Goal: Find specific page/section: Find specific page/section

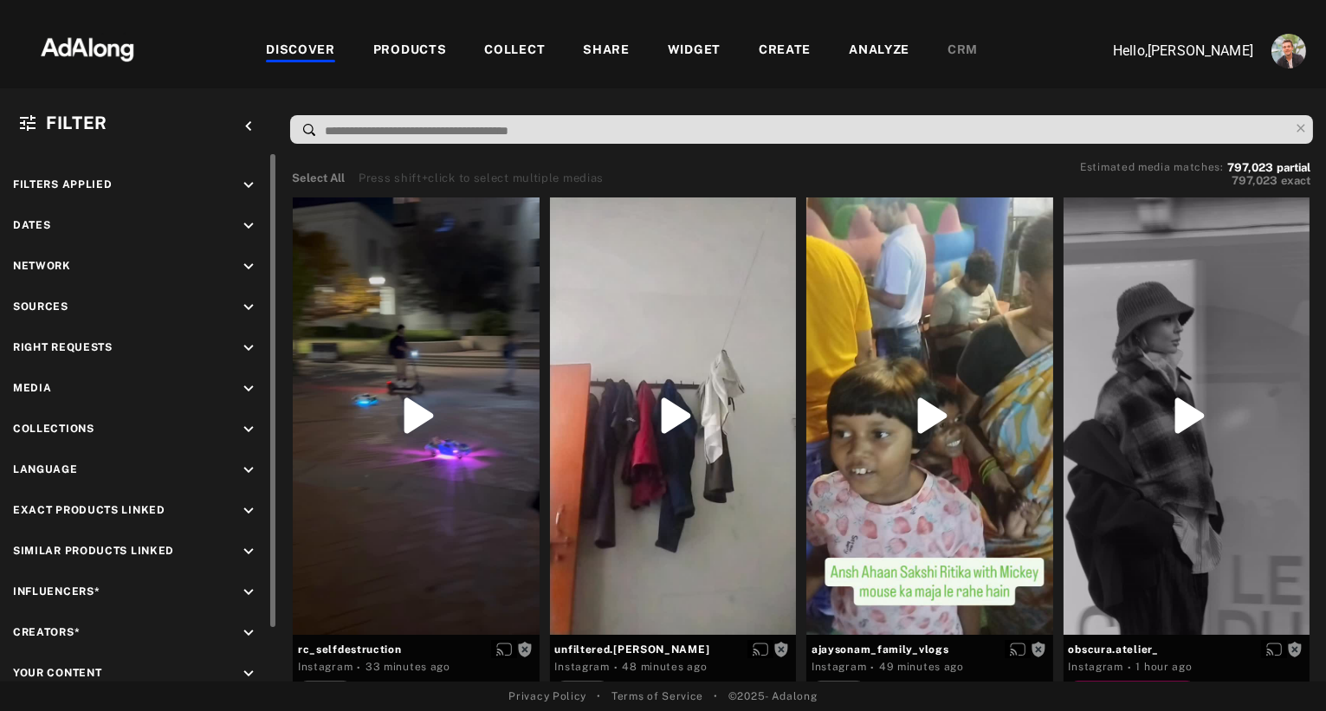
click at [247, 301] on icon "keyboard_arrow_down" at bounding box center [248, 307] width 19 height 19
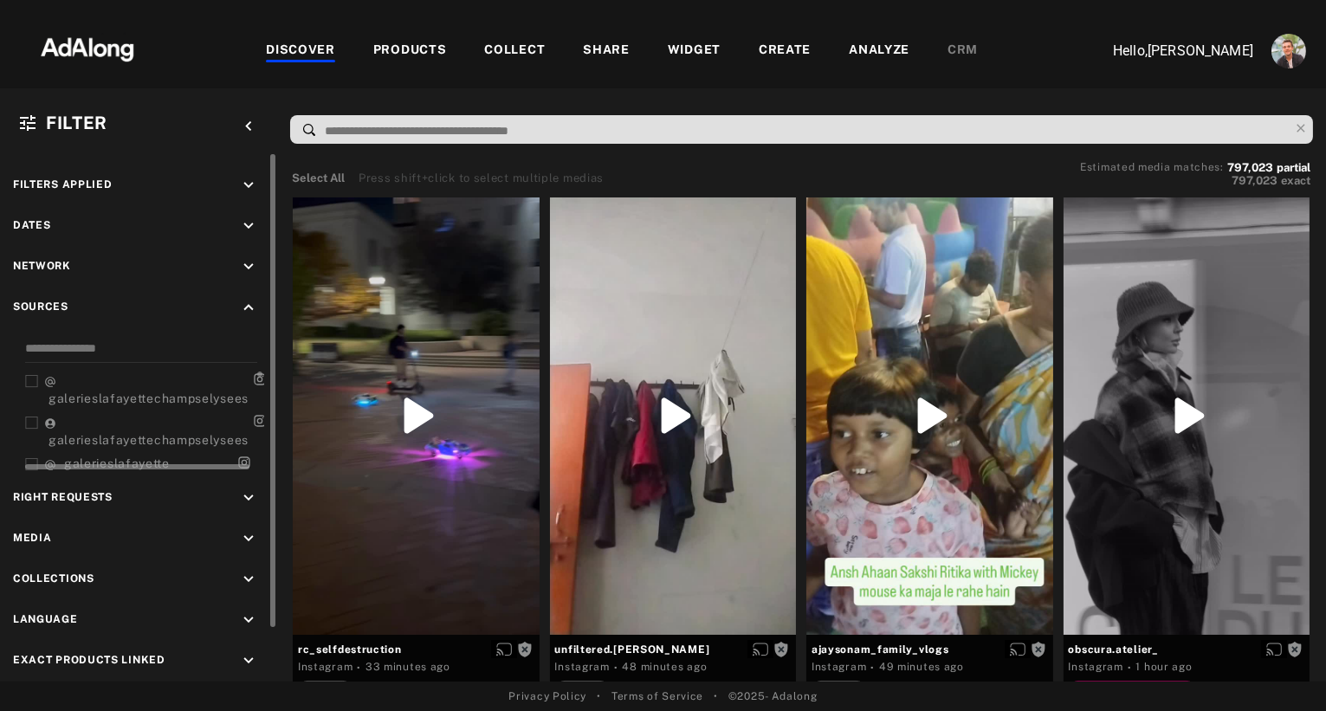
click at [31, 375] on icon at bounding box center [31, 381] width 13 height 13
click at [31, 421] on icon at bounding box center [31, 422] width 13 height 13
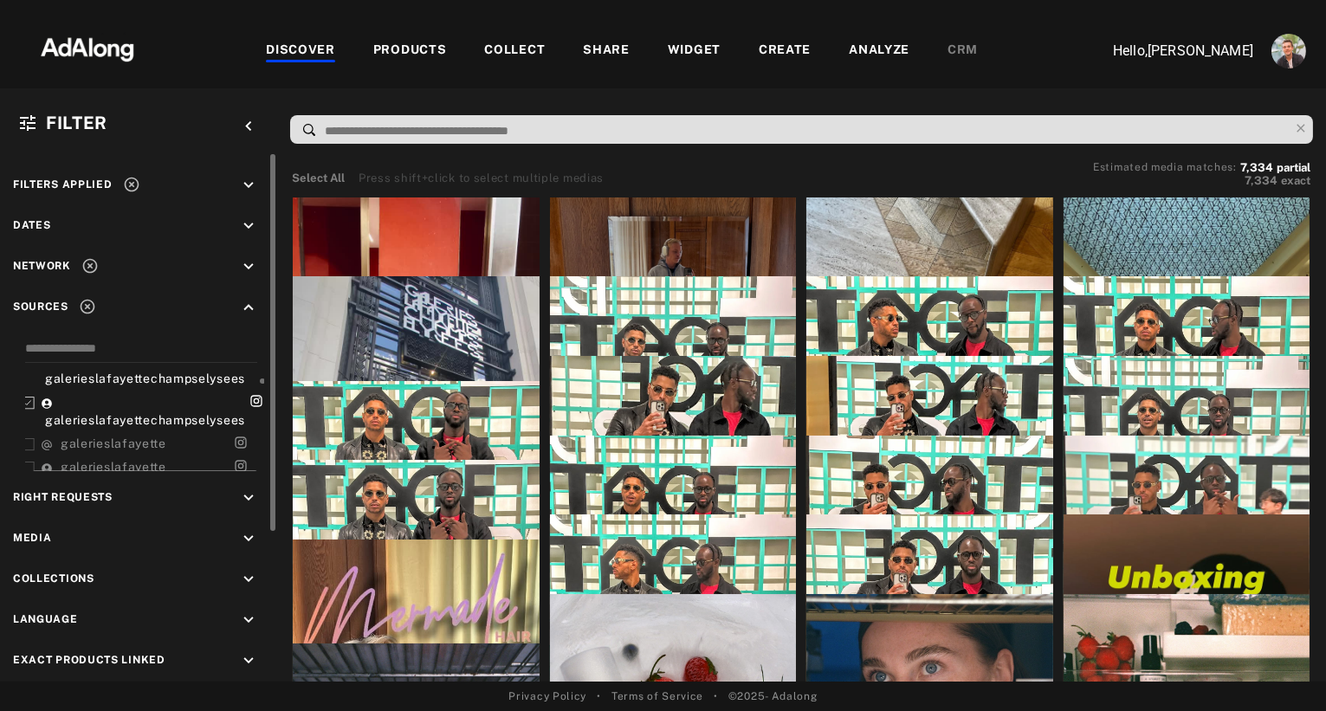
scroll to position [28, 6]
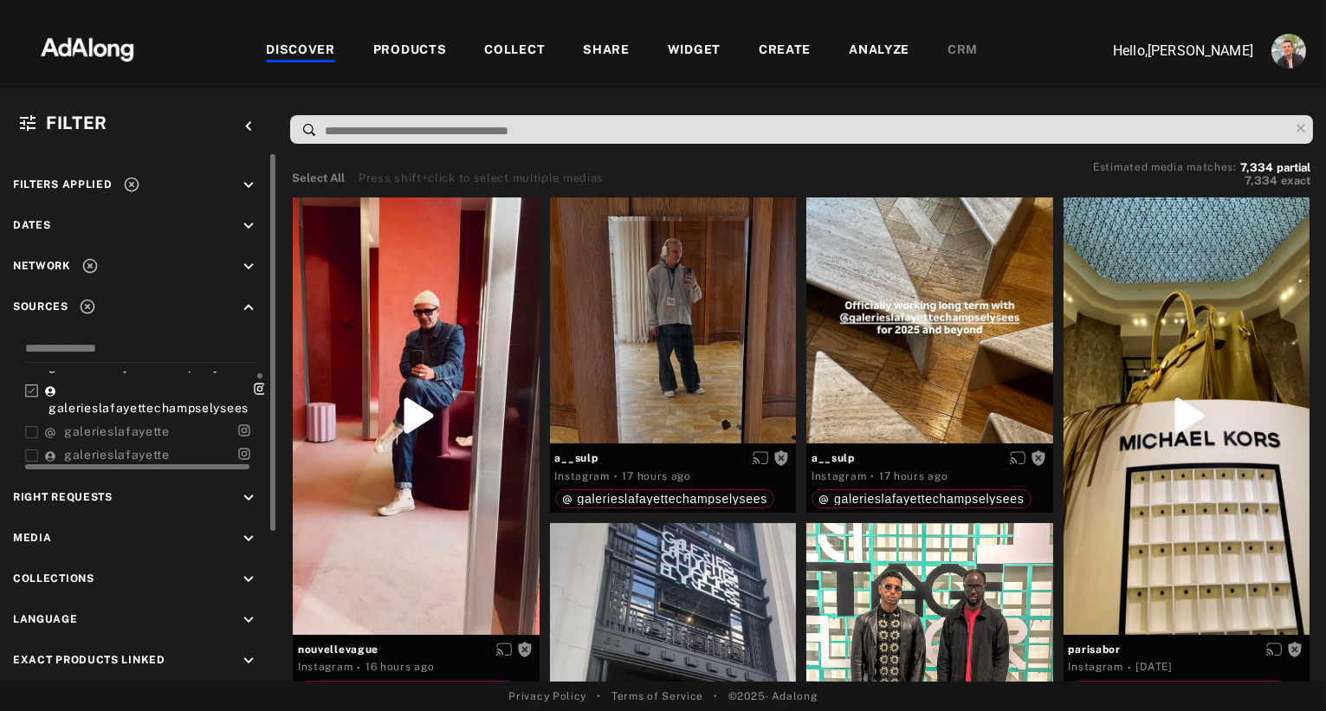
click at [31, 427] on rect at bounding box center [31, 432] width 11 height 11
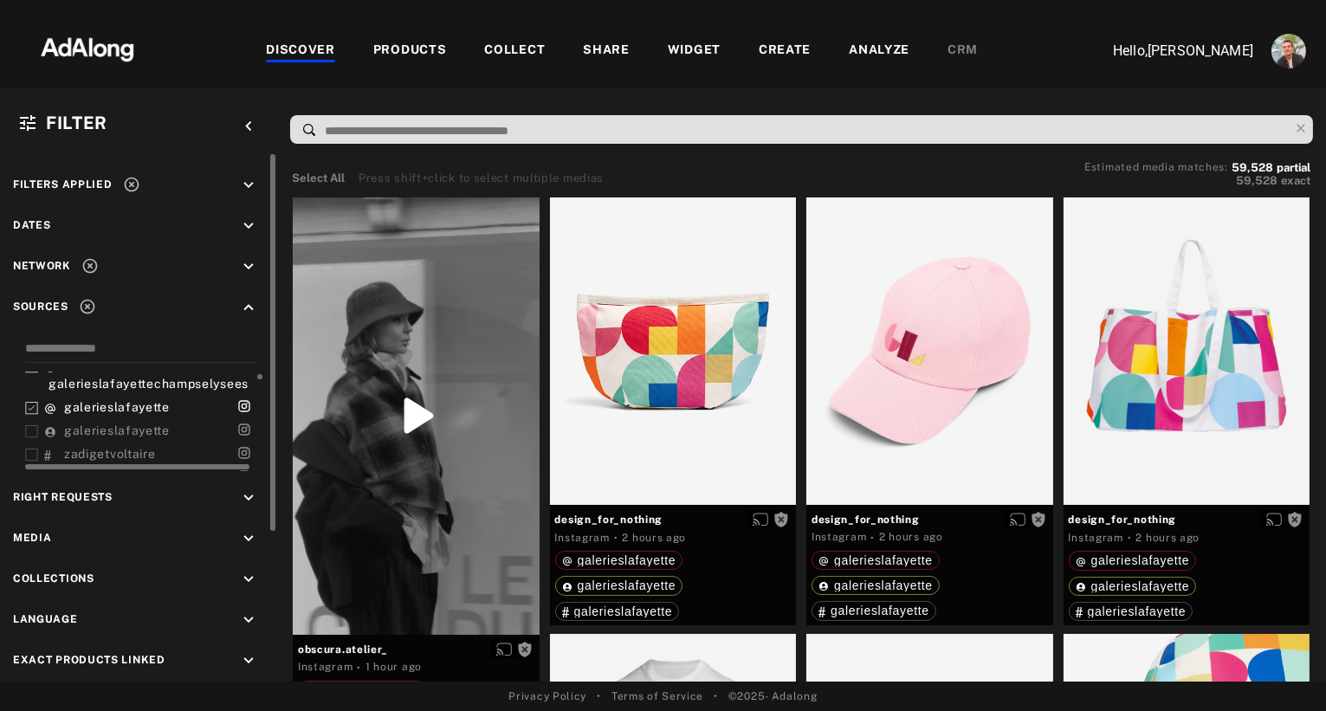
click at [32, 425] on icon at bounding box center [31, 431] width 13 height 13
click at [246, 220] on icon "keyboard_arrow_down" at bounding box center [248, 225] width 19 height 19
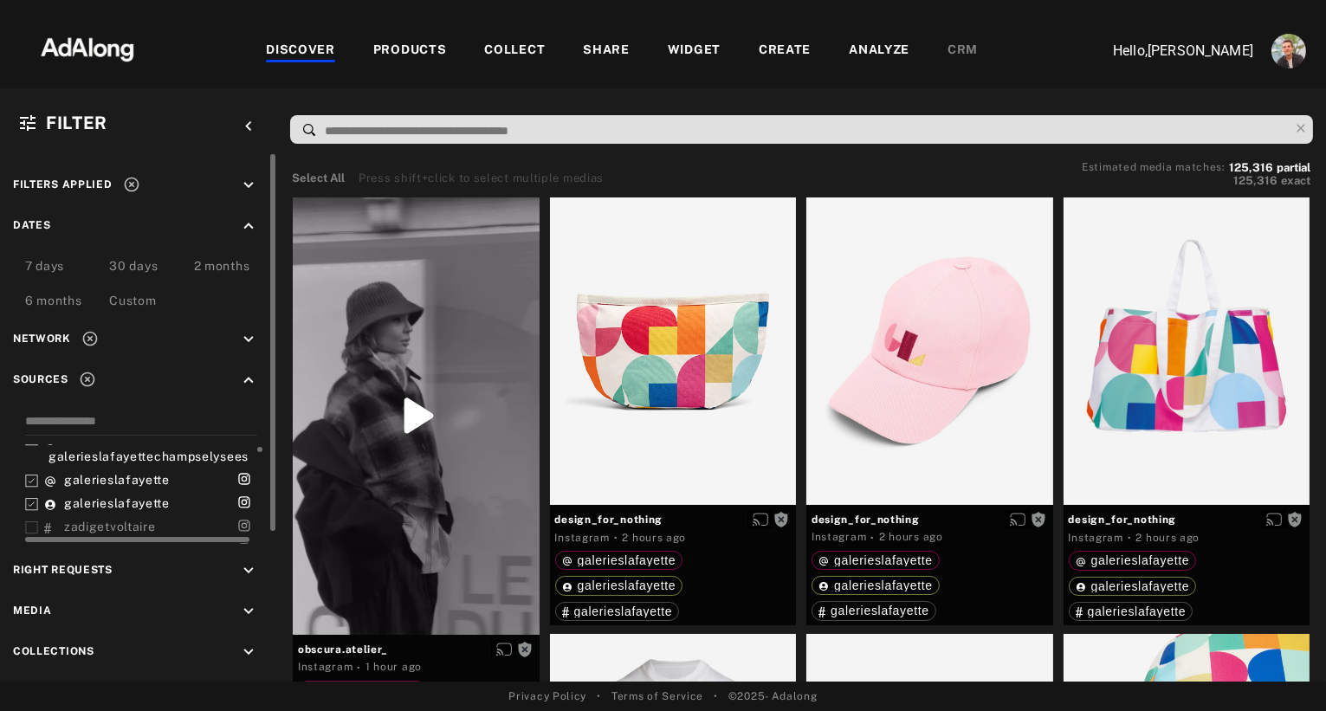
click at [42, 295] on div "6 months" at bounding box center [53, 302] width 57 height 21
